Goal: Ask a question

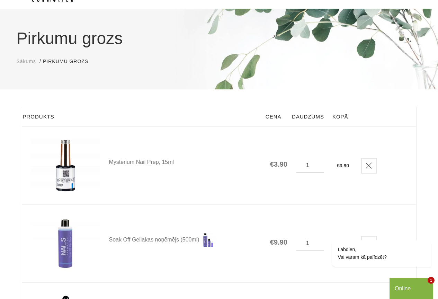
click at [417, 286] on div "Online" at bounding box center [411, 288] width 33 height 8
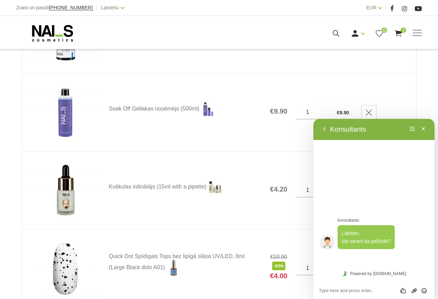
scroll to position [178, 0]
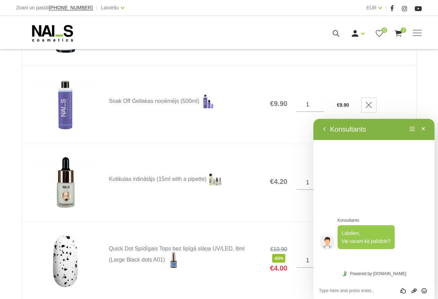
click at [314, 119] on div "Novērtē šo sarunu Augšupielādēt failu Ievietojiet emocijas" at bounding box center [314, 119] width 0 height 0
click at [314, 119] on textarea at bounding box center [314, 119] width 0 height 0
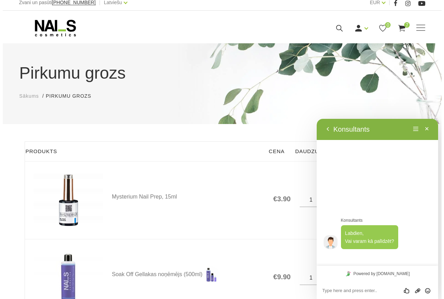
scroll to position [0, 0]
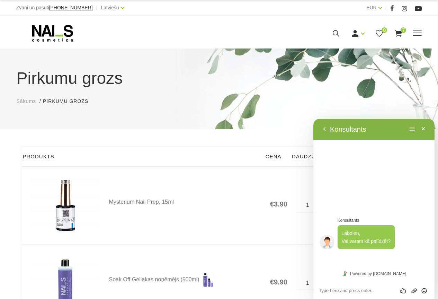
click at [337, 30] on use at bounding box center [336, 33] width 7 height 7
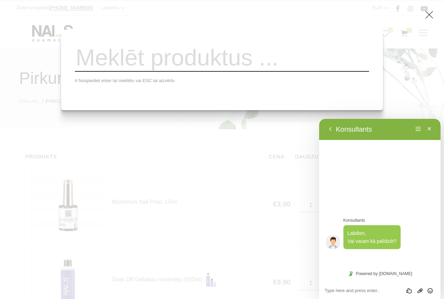
click at [158, 63] on input "search" at bounding box center [222, 58] width 294 height 28
type input "wipe off solution 3 in 1"
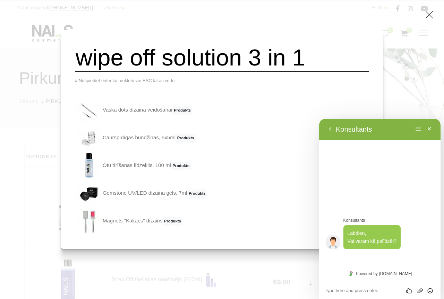
drag, startPoint x: 89, startPoint y: 62, endPoint x: 116, endPoint y: 62, distance: 27.0
click at [124, 64] on div "wipe off solution 3 in 1 # Nospiediet enter lai meklētu vai ESC lai aizvērtu Va…" at bounding box center [222, 139] width 322 height 219
drag, startPoint x: 90, startPoint y: 61, endPoint x: 320, endPoint y: 66, distance: 230.5
click at [320, 66] on input "wipe off solution 3 in 1" at bounding box center [222, 58] width 294 height 28
click at [319, 119] on textarea at bounding box center [319, 119] width 0 height 0
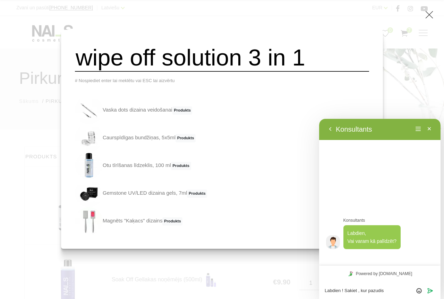
click at [319, 119] on textarea "Labdien ! Sakiet , kur pazudis" at bounding box center [319, 119] width 0 height 0
paste textarea "wipe off solution 3 in 1"
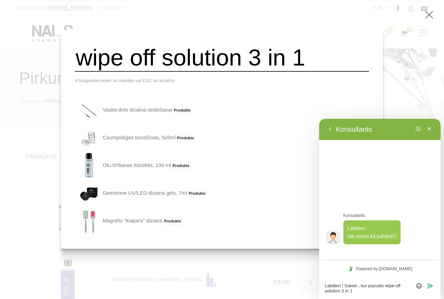
click at [319, 119] on textarea "Labdien ! Sakiet , kur pazudis wipe off solution 3 in 1" at bounding box center [319, 119] width 0 height 0
type textarea "Labdien ! Sakiet , kur pazudis wipe off solution 3 in 1 . Kā to atrast ?"
click at [428, 286] on icon "Sūtīt" at bounding box center [430, 286] width 6 height 6
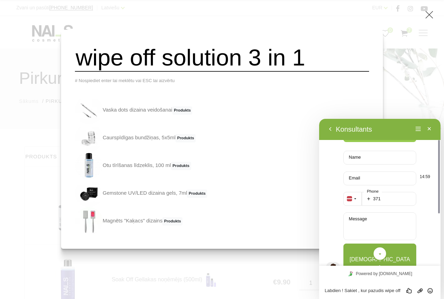
scroll to position [111, 0]
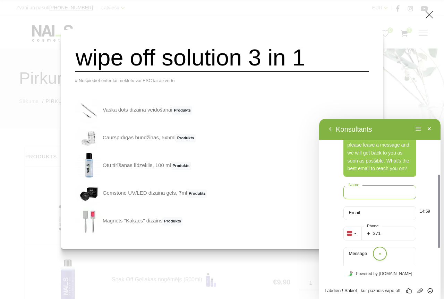
click at [371, 191] on input "Name" at bounding box center [379, 192] width 73 height 14
type input "[PERSON_NAME]"
type input "[EMAIL_ADDRESS][DOMAIN_NAME]"
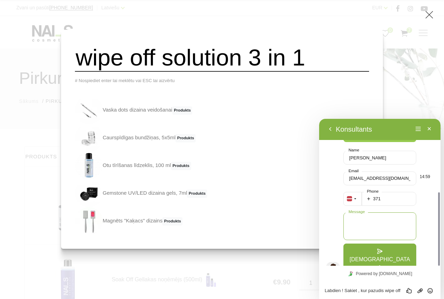
click at [365, 225] on textarea "Message" at bounding box center [379, 226] width 73 height 28
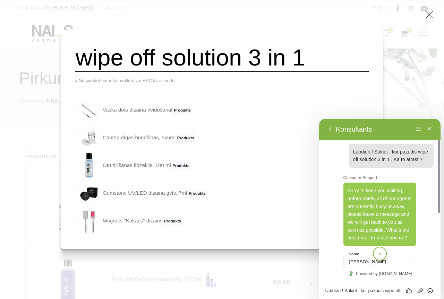
scroll to position [7, 0]
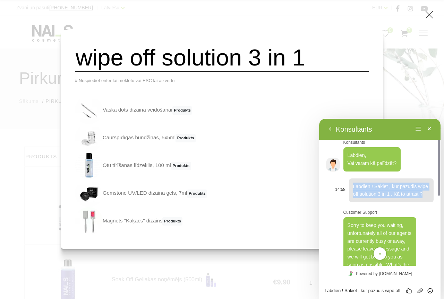
drag, startPoint x: 352, startPoint y: 186, endPoint x: 422, endPoint y: 197, distance: 70.9
click at [425, 197] on div "Labdien ! Sakiet , kur pazudis wipe off solution 3 in 1 . Kā to atrast ?" at bounding box center [391, 190] width 85 height 24
copy span "Labdien ! Sakiet , kur pazudis wipe off solution 3 in 1 . Kā to atrast ?"
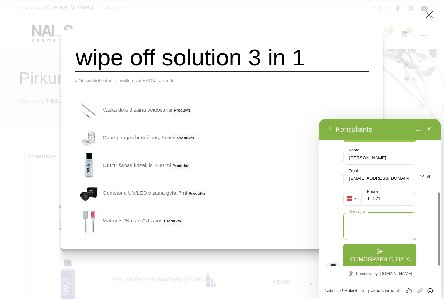
click at [361, 227] on textarea "Message" at bounding box center [379, 226] width 73 height 28
paste textarea "Labdien ! Sakiet , kur pazudis wipe off solution 3 in 1 . Kā to atrast ?"
type textarea "Labdien ! Sakiet , kur pazudis wipe off solution 3 in 1 . Kā to atrast ?"
click at [373, 251] on button "[DEMOGRAPHIC_DATA]" at bounding box center [379, 260] width 73 height 32
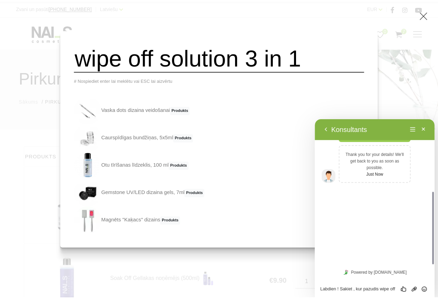
scroll to position [69, 0]
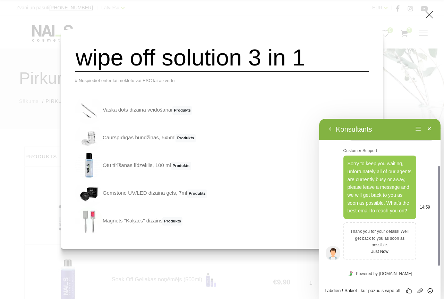
click at [427, 14] on use at bounding box center [429, 15] width 8 height 8
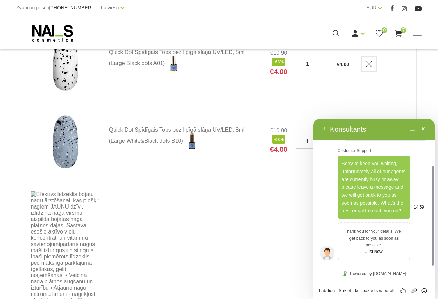
scroll to position [363, 0]
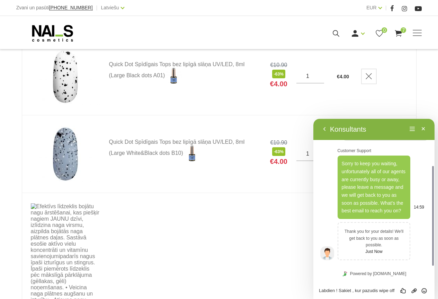
drag, startPoint x: 395, startPoint y: 129, endPoint x: 393, endPoint y: 146, distance: 17.1
click at [393, 146] on div "Atpakaļ Konsultants Izvēlne Minimizēt Atpakaļ Powered by [DOMAIN_NAME] Novērtē …" at bounding box center [374, 209] width 121 height 180
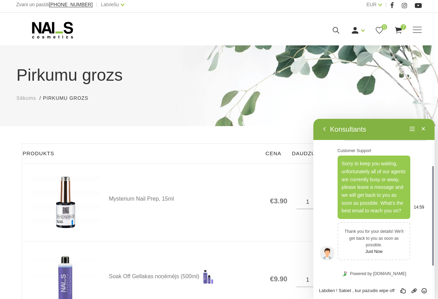
scroll to position [0, 0]
